Goal: Transaction & Acquisition: Purchase product/service

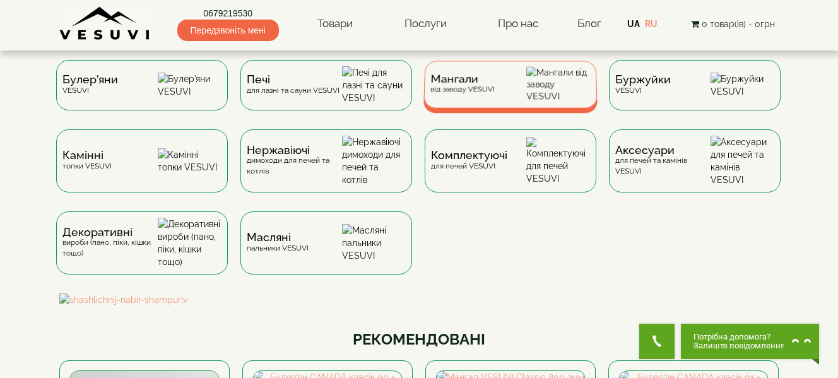
click at [492, 84] on span "Мангали" at bounding box center [463, 78] width 64 height 9
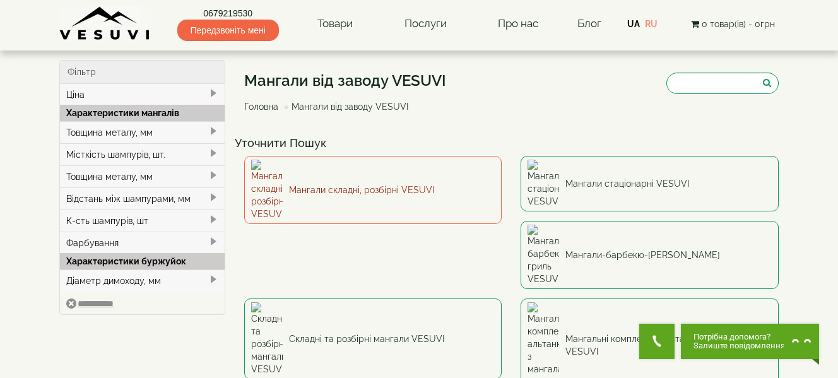
click at [371, 170] on link "Мангали складні, розбірні VESUVI" at bounding box center [373, 190] width 258 height 68
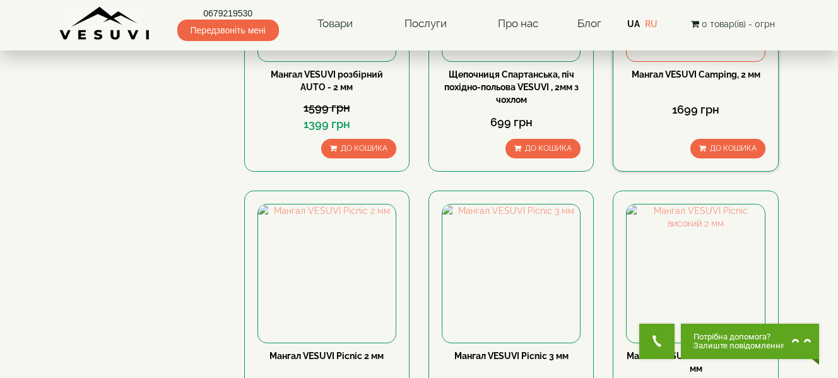
scroll to position [379, 0]
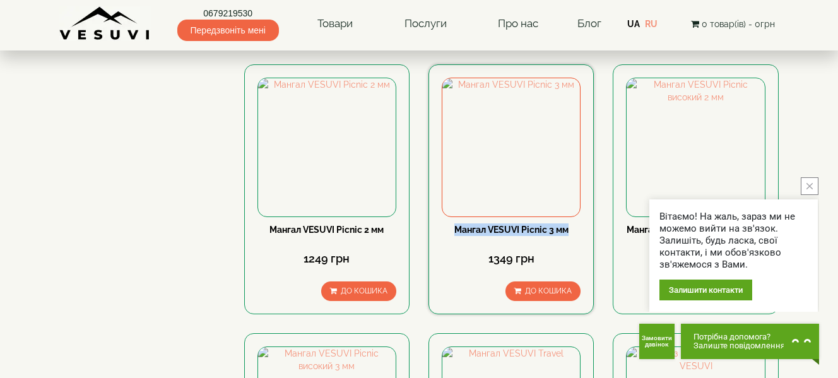
drag, startPoint x: 578, startPoint y: 230, endPoint x: 453, endPoint y: 228, distance: 124.4
click at [453, 229] on div "Мангал VESUVI Picnic 3 мм" at bounding box center [511, 229] width 139 height 13
copy link "Мангал VESUVI Picnic 3 мм"
